Goal: Information Seeking & Learning: Learn about a topic

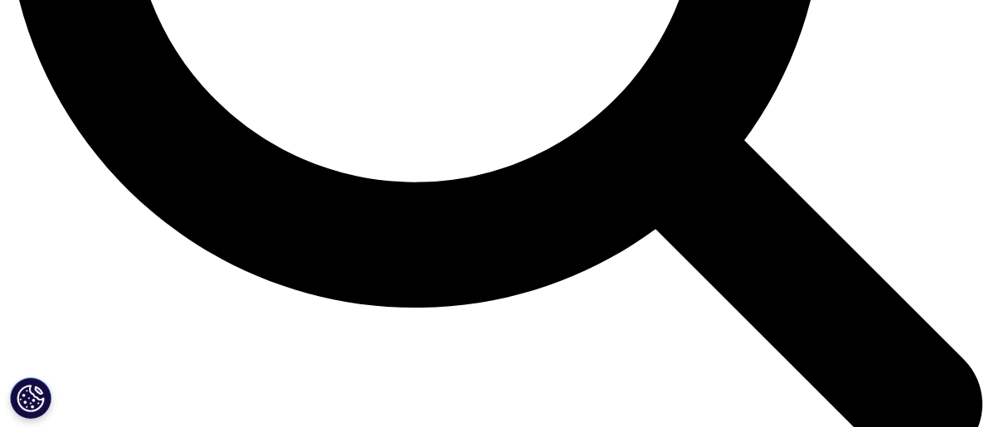
scroll to position [1408, 0]
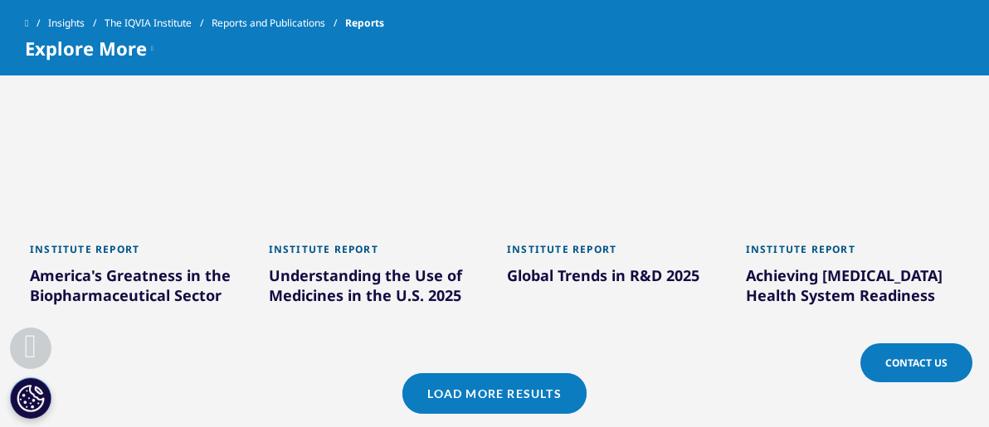
scroll to position [1408, 0]
